Goal: Task Accomplishment & Management: Manage account settings

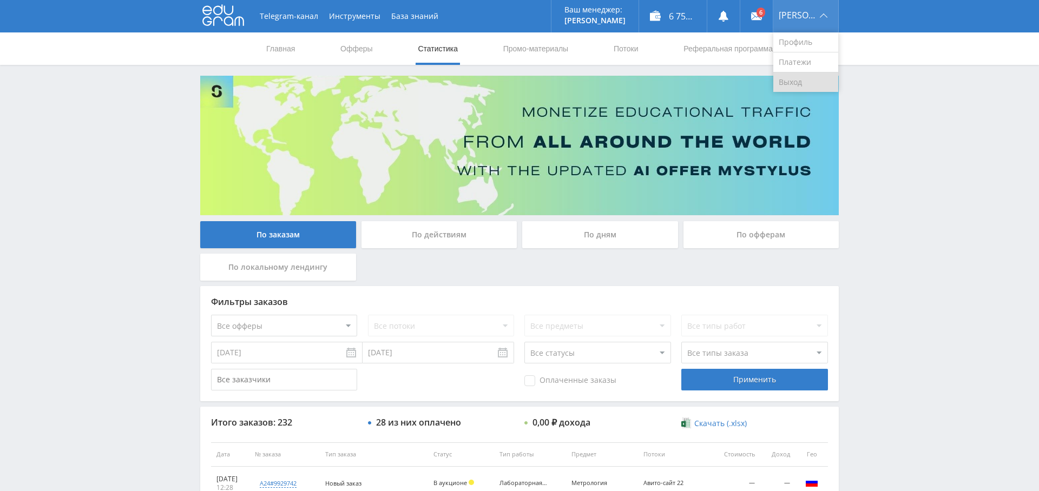
click at [815, 76] on link "Выход" at bounding box center [805, 82] width 65 height 19
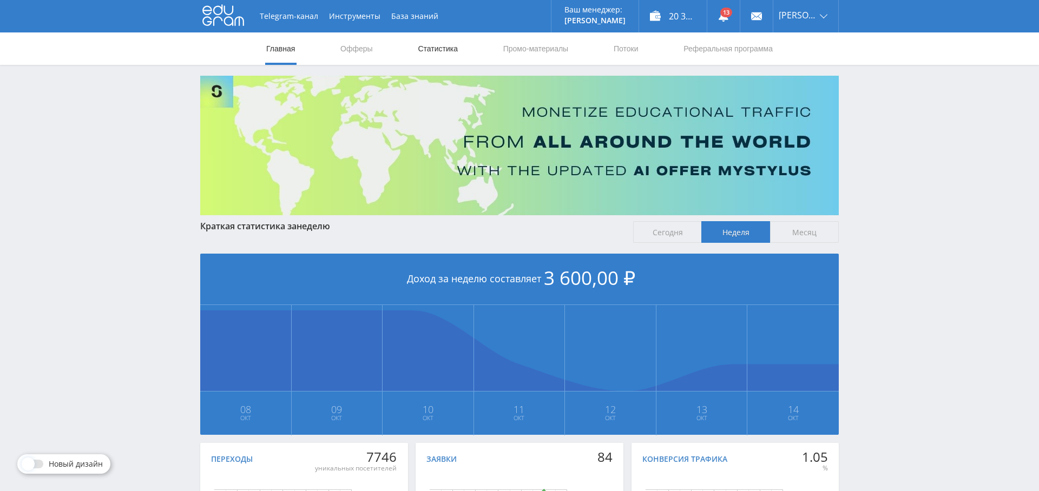
click at [435, 47] on link "Статистика" at bounding box center [438, 48] width 42 height 32
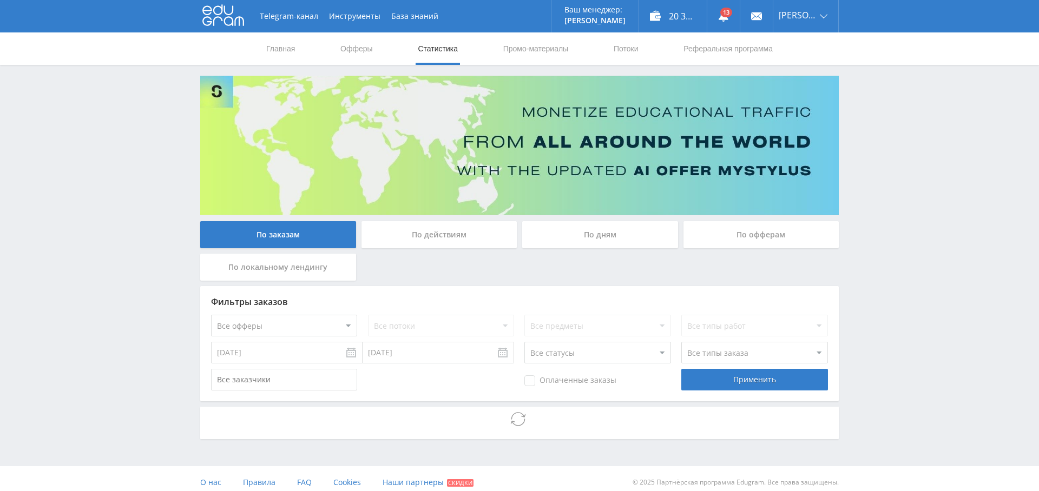
scroll to position [8, 0]
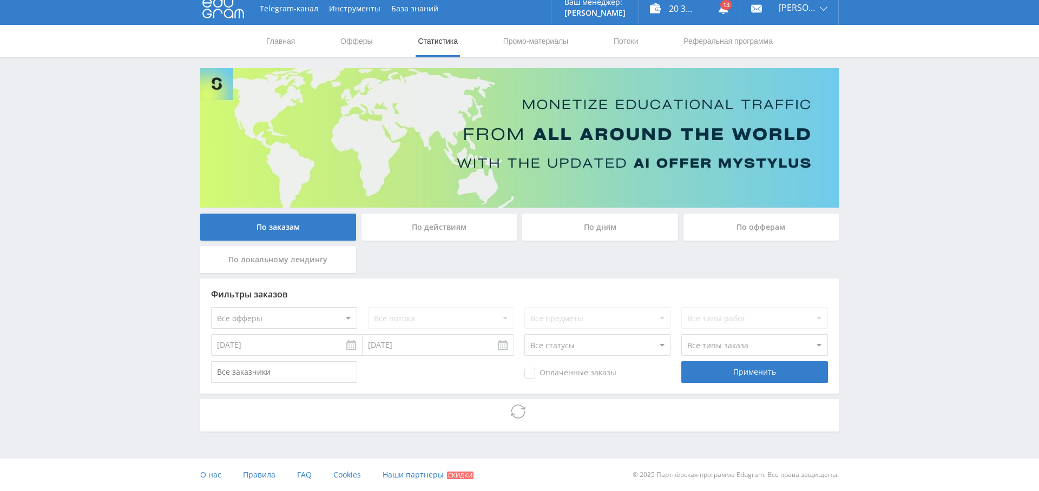
click at [303, 308] on select "Все офферы MyStylus MyStylus - Revshare Кэмп Studybay Автор24 Studybay [GEOGRAP…" at bounding box center [284, 318] width 146 height 22
select select "340"
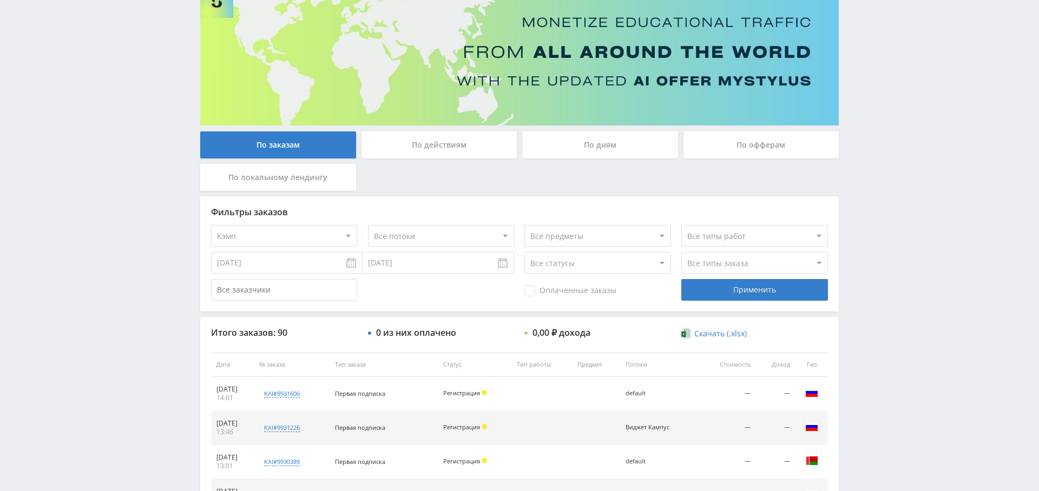
scroll to position [0, 0]
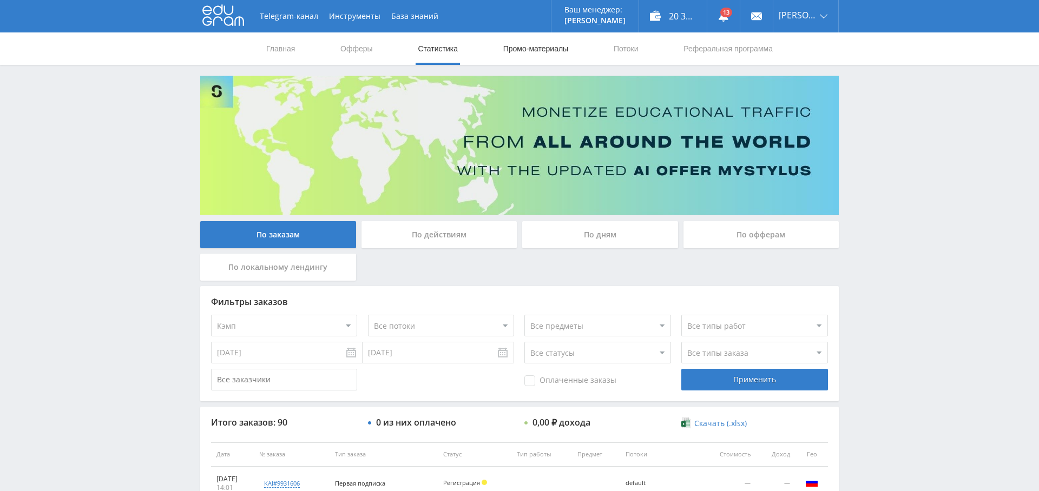
click at [538, 46] on link "Промо-материалы" at bounding box center [535, 48] width 67 height 32
select select "340"
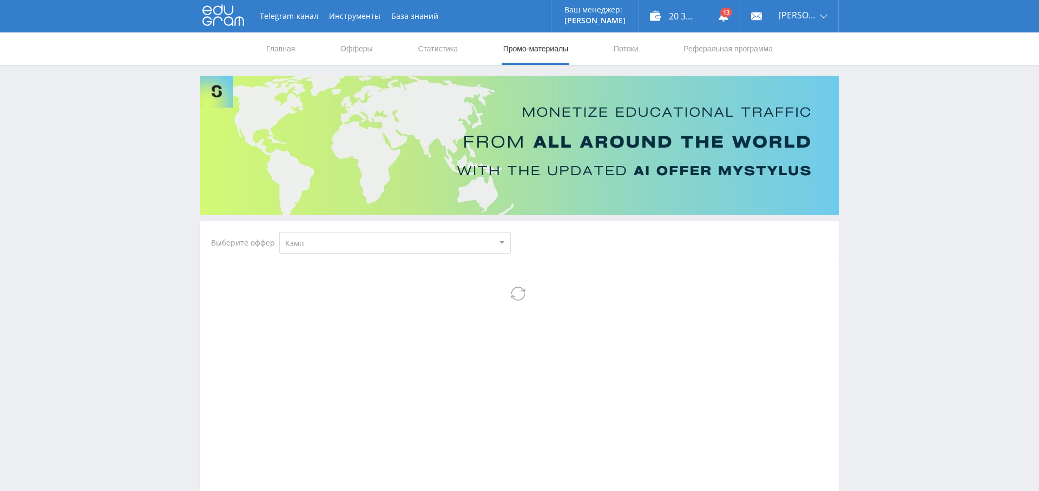
select select "340"
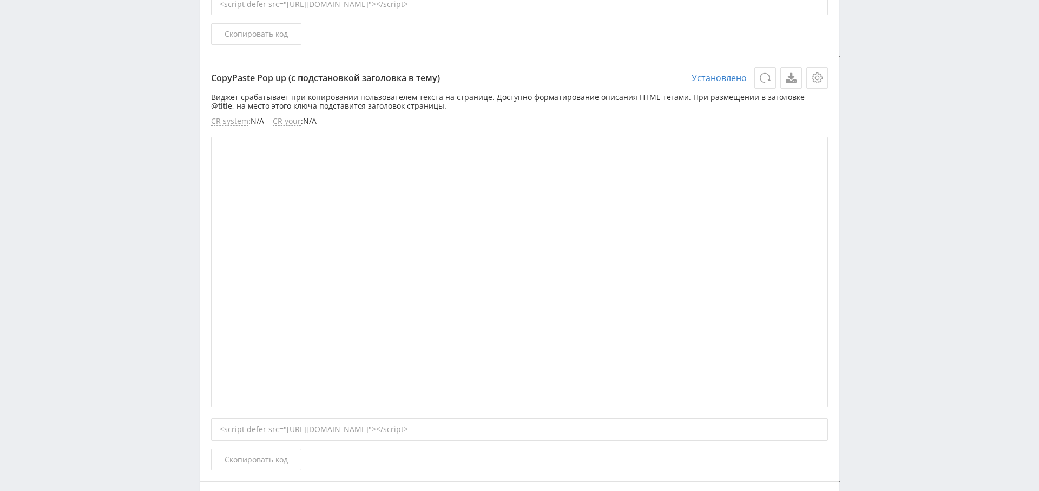
scroll to position [2100, 0]
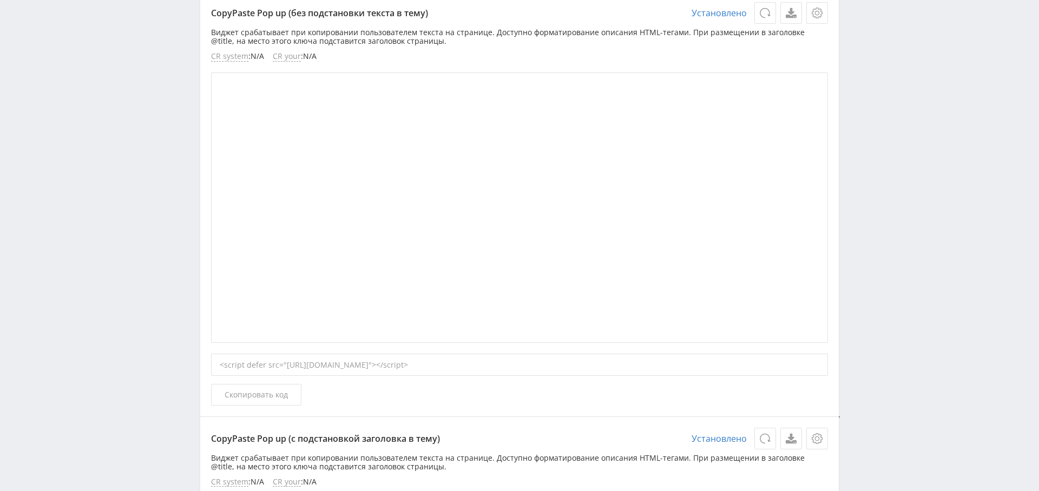
scroll to position [1675, 0]
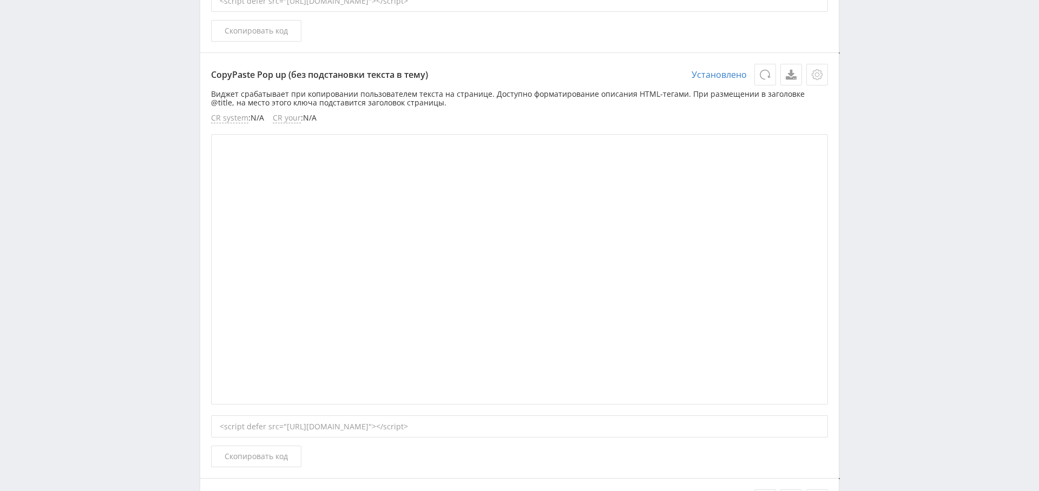
click at [814, 73] on icon at bounding box center [817, 74] width 11 height 11
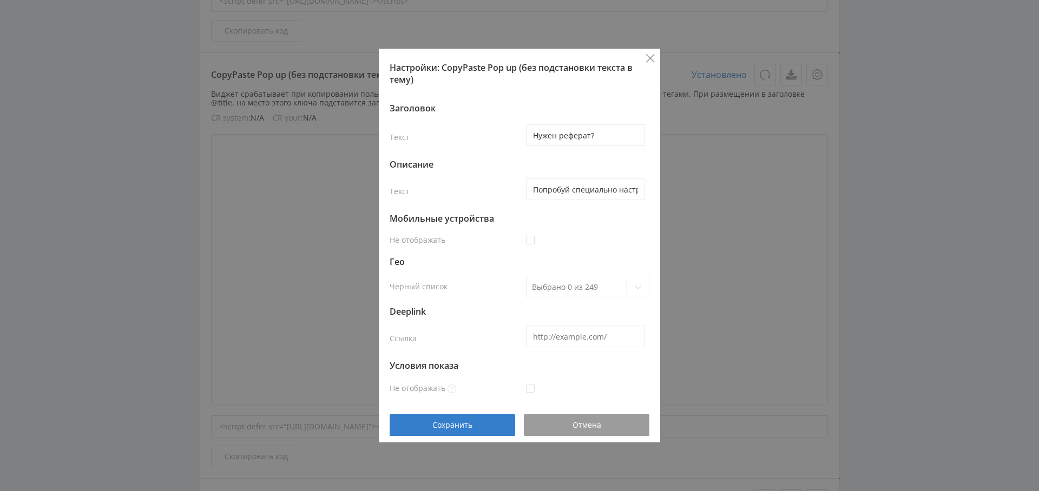
click at [652, 58] on icon "Close" at bounding box center [650, 58] width 9 height 9
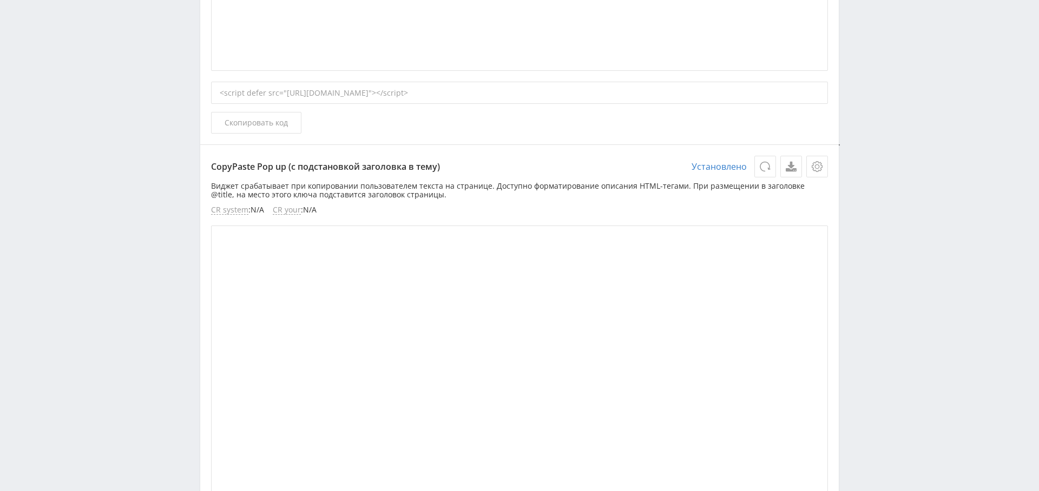
scroll to position [2094, 0]
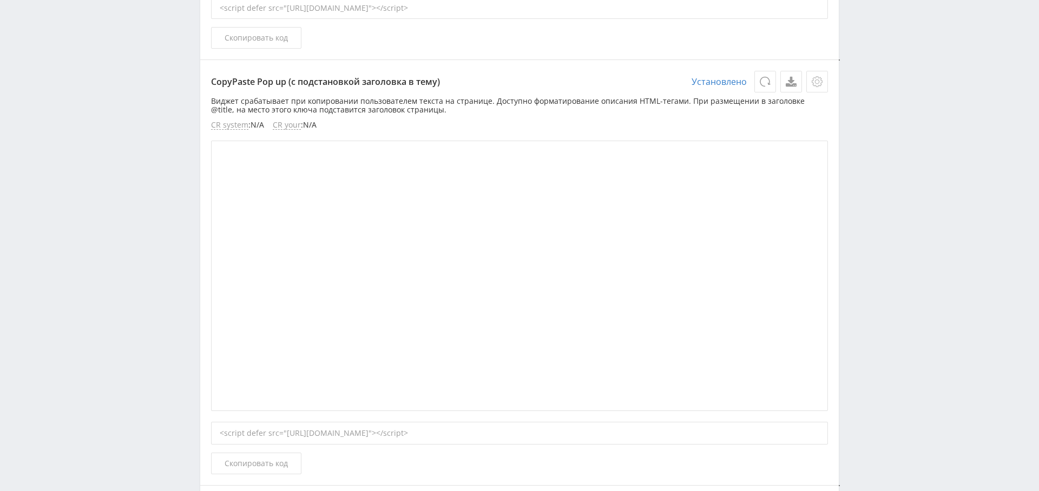
click at [826, 80] on button at bounding box center [817, 82] width 22 height 22
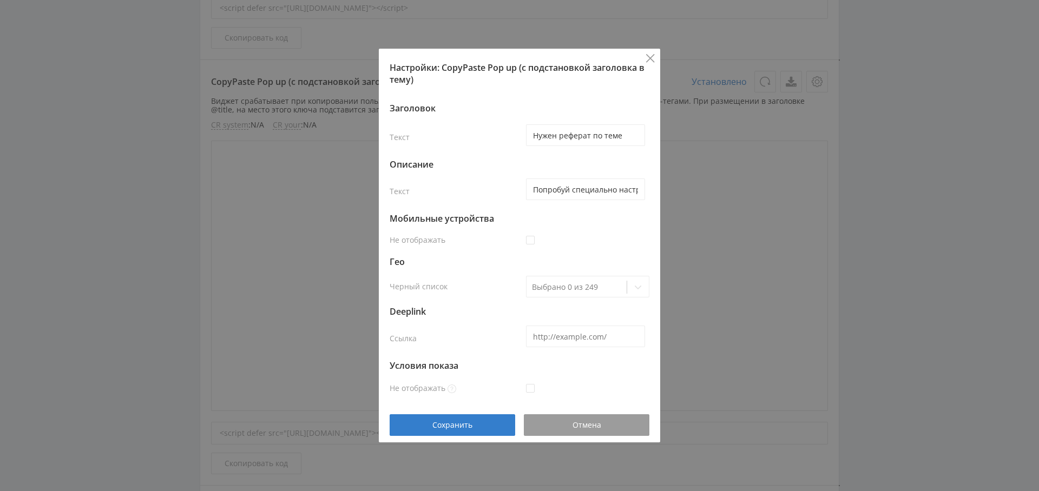
click at [650, 58] on icon "Close" at bounding box center [650, 58] width 8 height 8
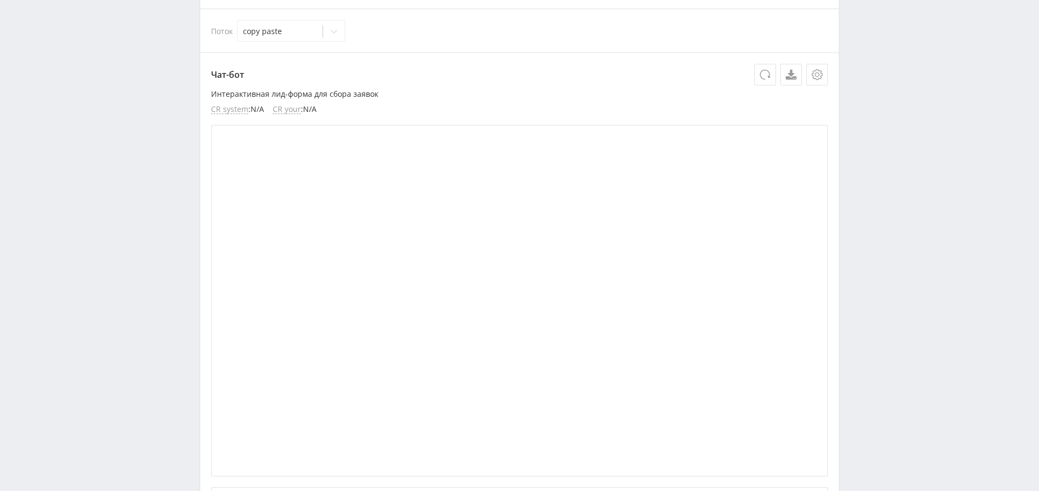
scroll to position [0, 0]
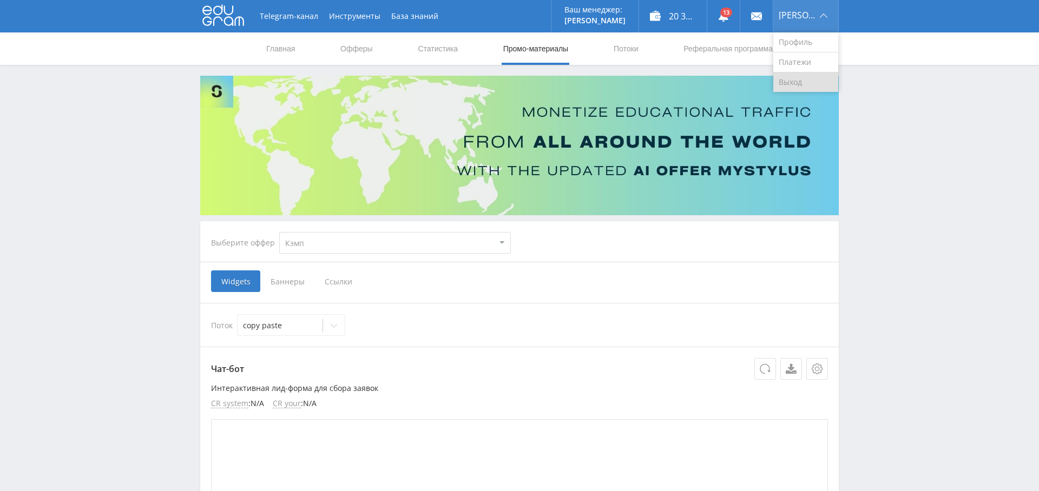
click at [809, 89] on link "Выход" at bounding box center [805, 82] width 65 height 19
